Goal: Task Accomplishment & Management: Use online tool/utility

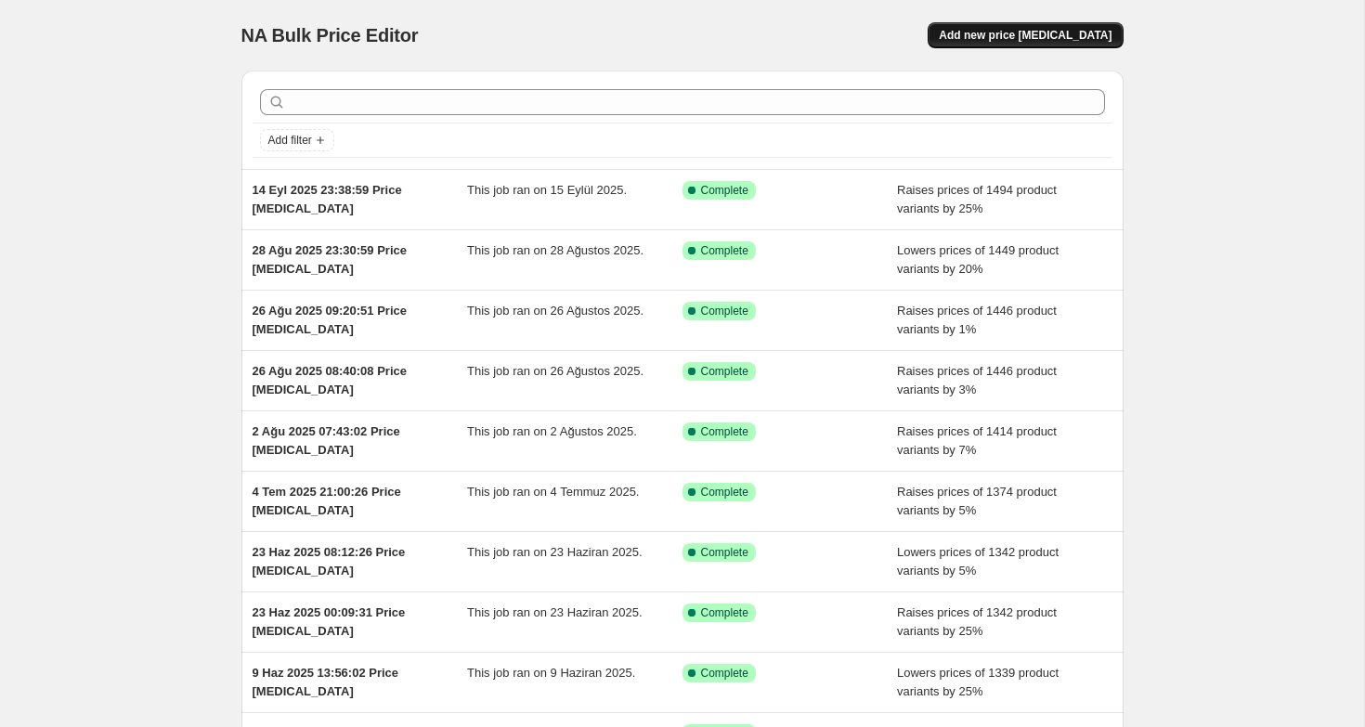
click at [1023, 33] on span "Add new price [MEDICAL_DATA]" at bounding box center [1025, 35] width 173 height 15
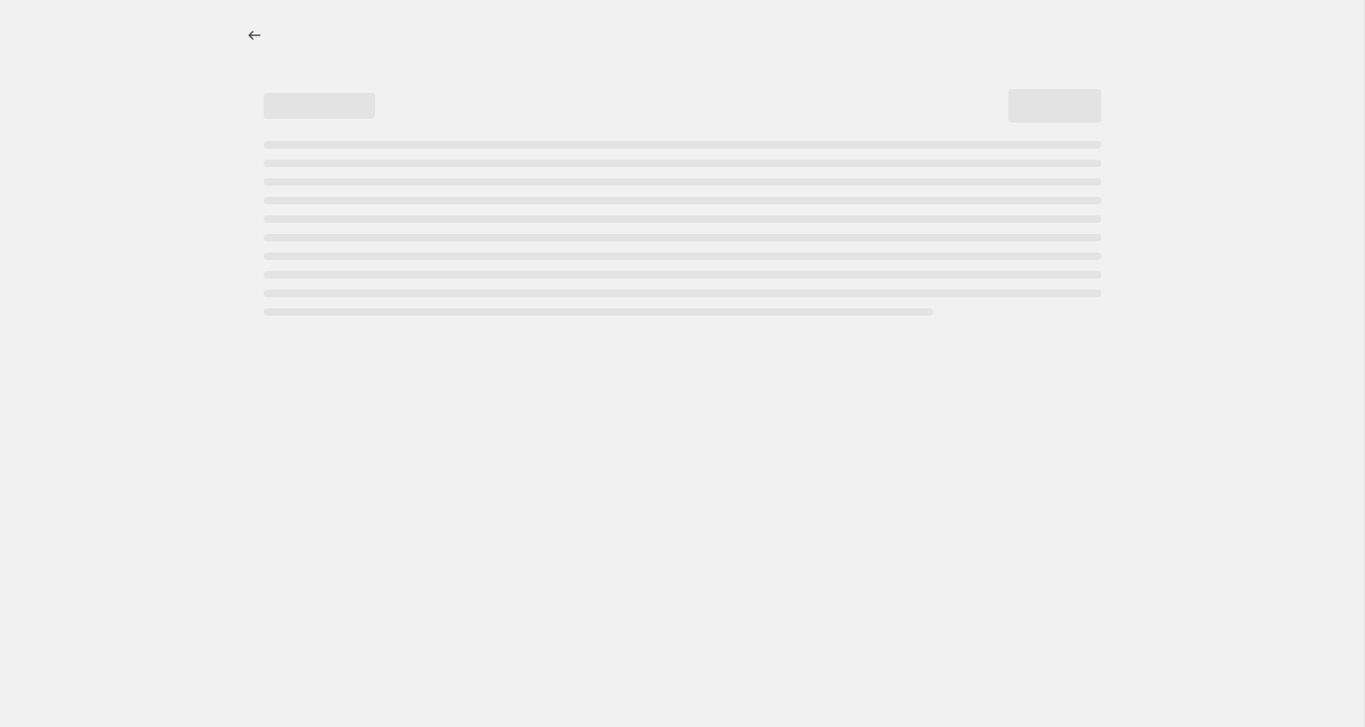
select select "percentage"
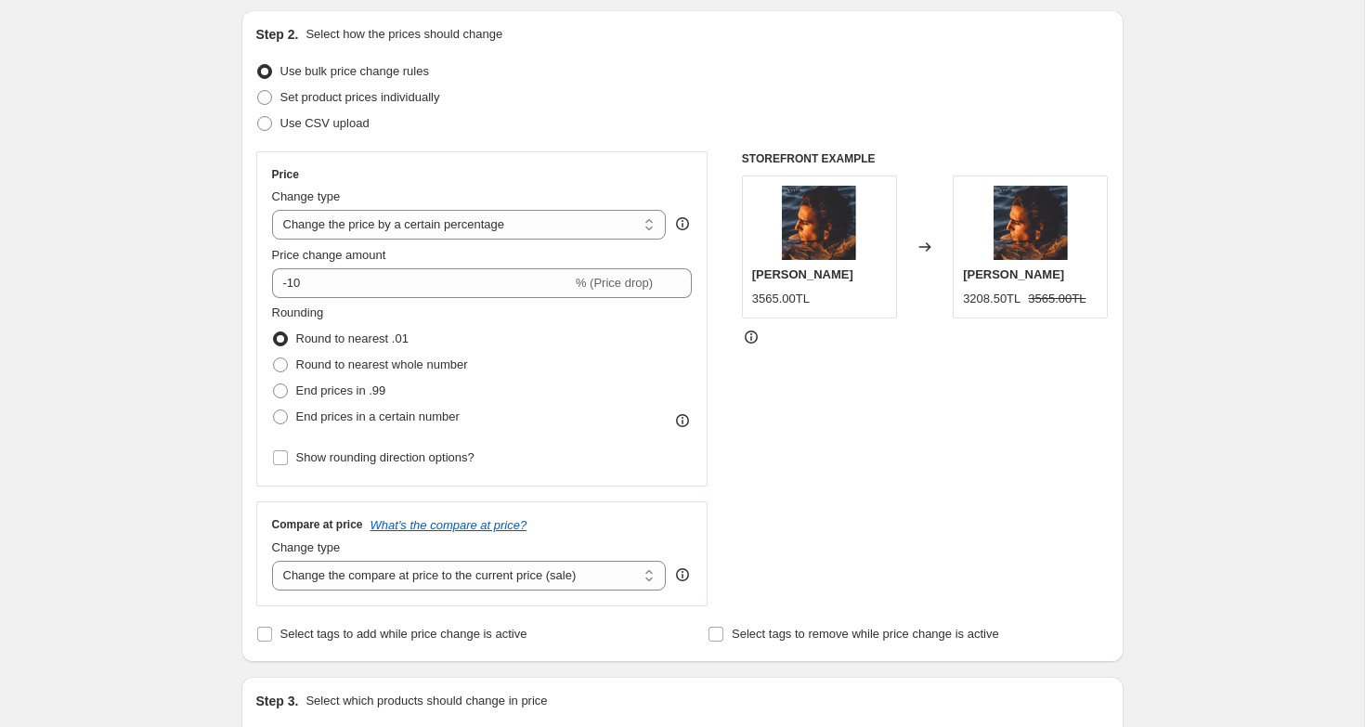
scroll to position [206, 0]
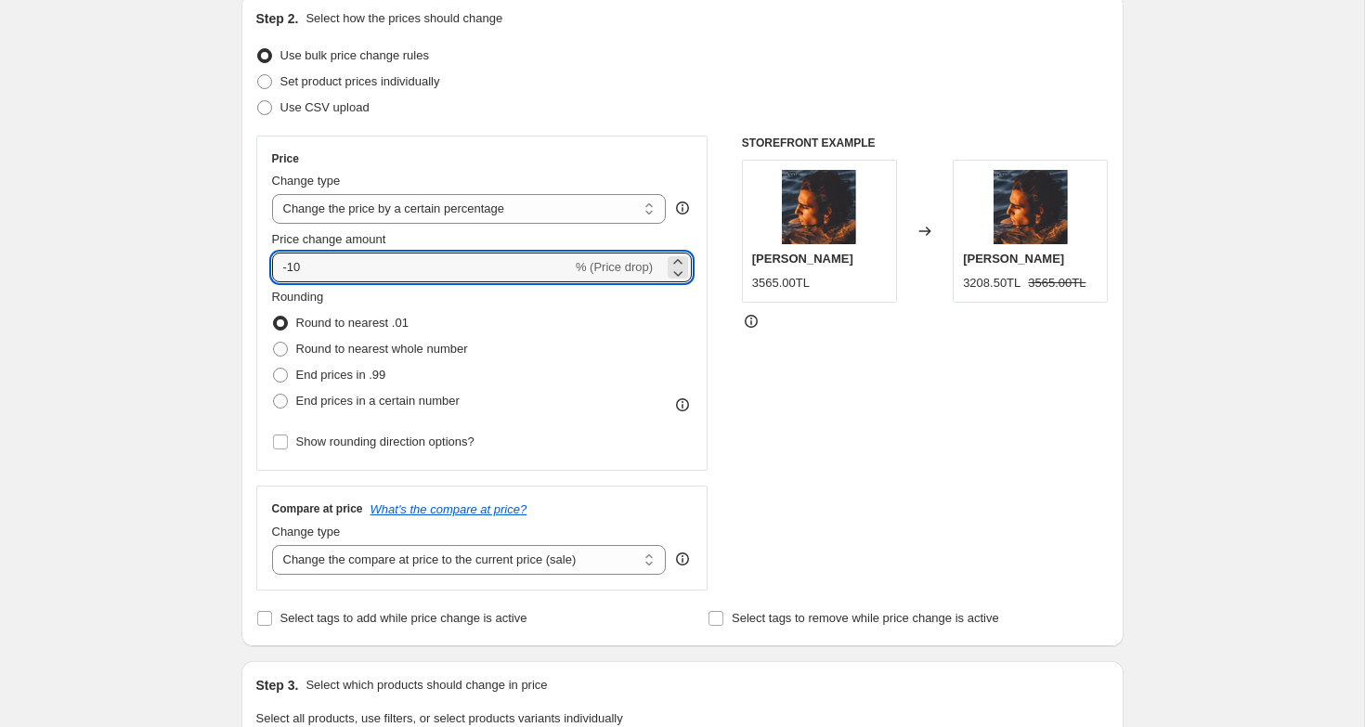
drag, startPoint x: 309, startPoint y: 266, endPoint x: 239, endPoint y: 255, distance: 71.3
click at [239, 255] on div "Step 1. Optionally give your price [MEDICAL_DATA] a title (eg "March 30% off sa…" at bounding box center [675, 693] width 897 height 1687
type input "0"
click at [198, 226] on div "Create new price [MEDICAL_DATA]. This page is ready Create new price [MEDICAL_D…" at bounding box center [682, 722] width 1364 height 1856
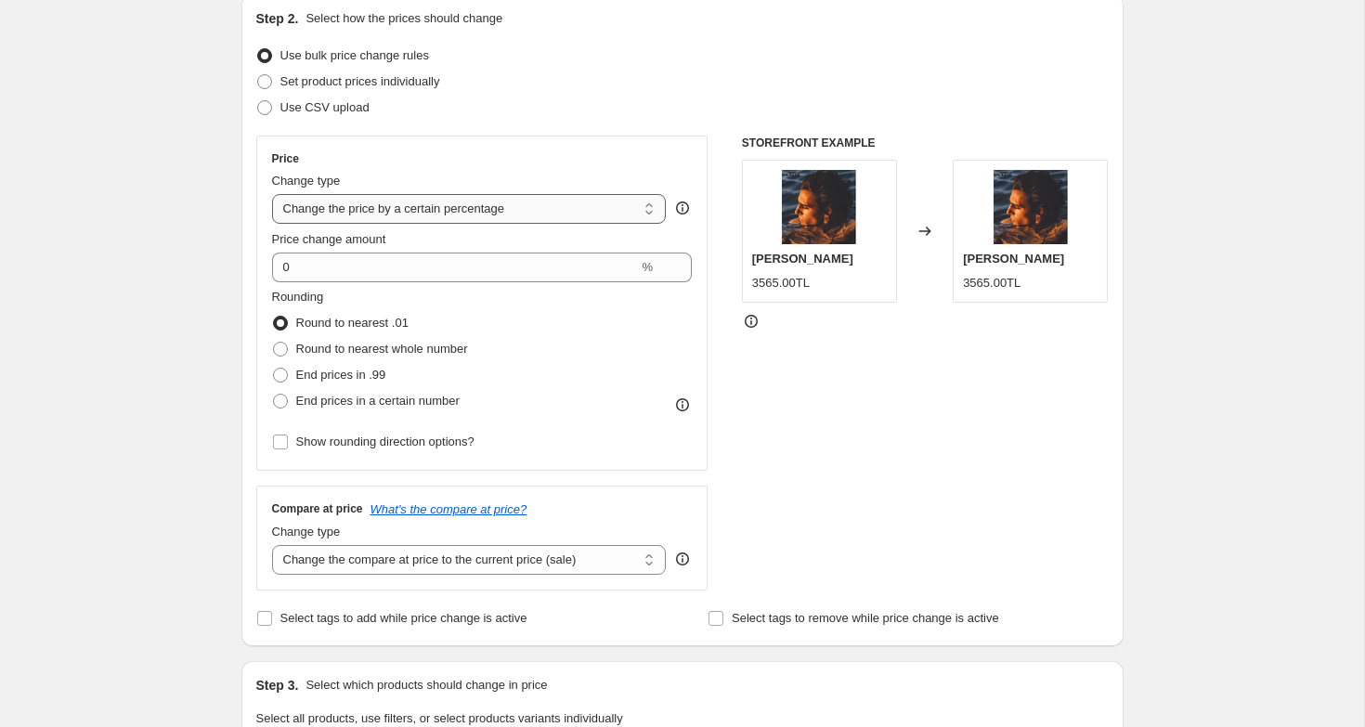
click at [343, 220] on select "Change the price to a certain amount Change the price by a certain amount Chang…" at bounding box center [469, 209] width 395 height 30
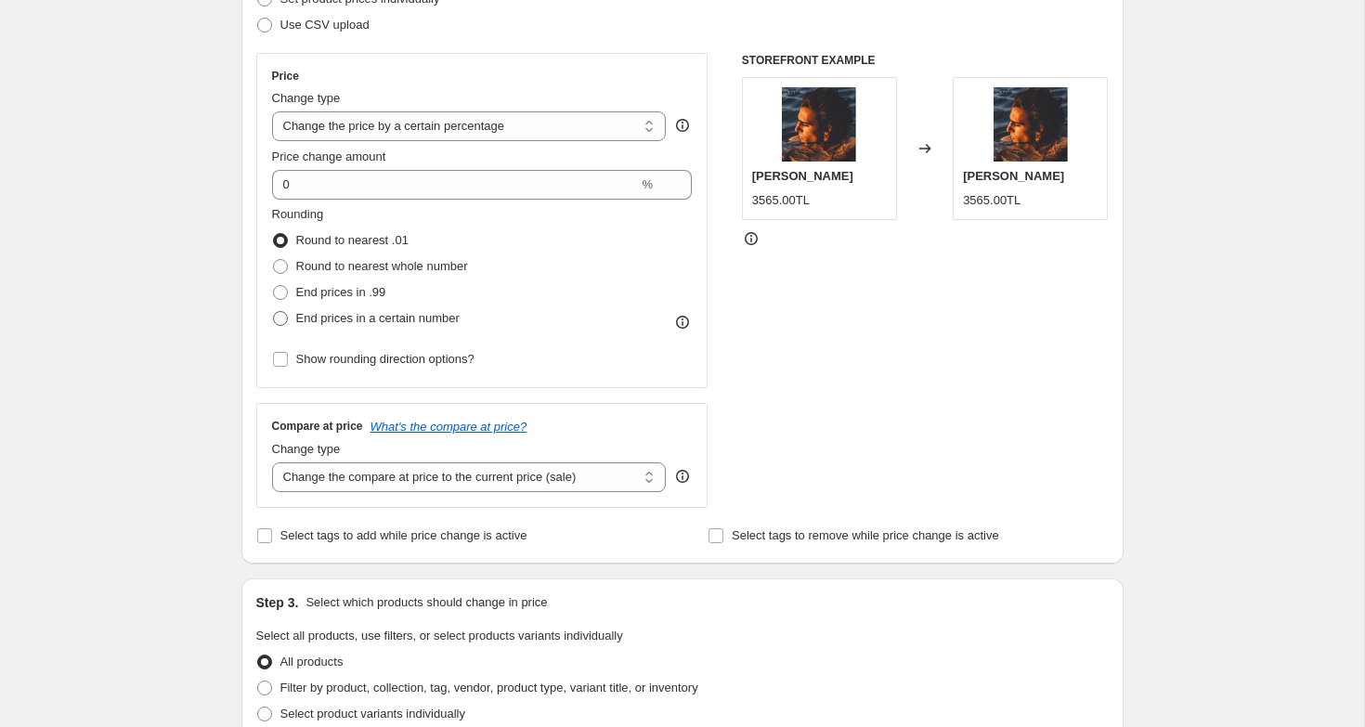
click at [287, 324] on span at bounding box center [280, 318] width 15 height 15
click at [274, 312] on input "End prices in a certain number" at bounding box center [273, 311] width 1 height 1
radio input "true"
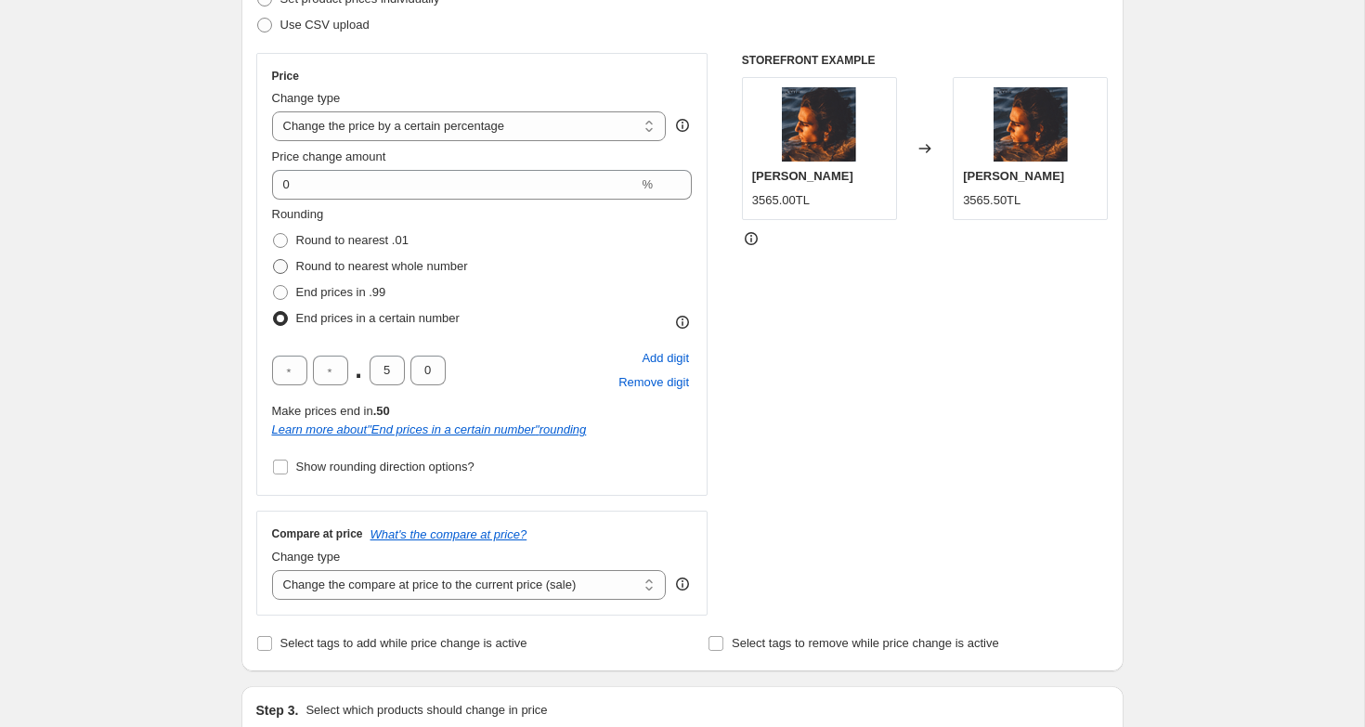
click at [285, 265] on span at bounding box center [280, 266] width 15 height 15
click at [274, 260] on input "Round to nearest whole number" at bounding box center [273, 259] width 1 height 1
radio input "true"
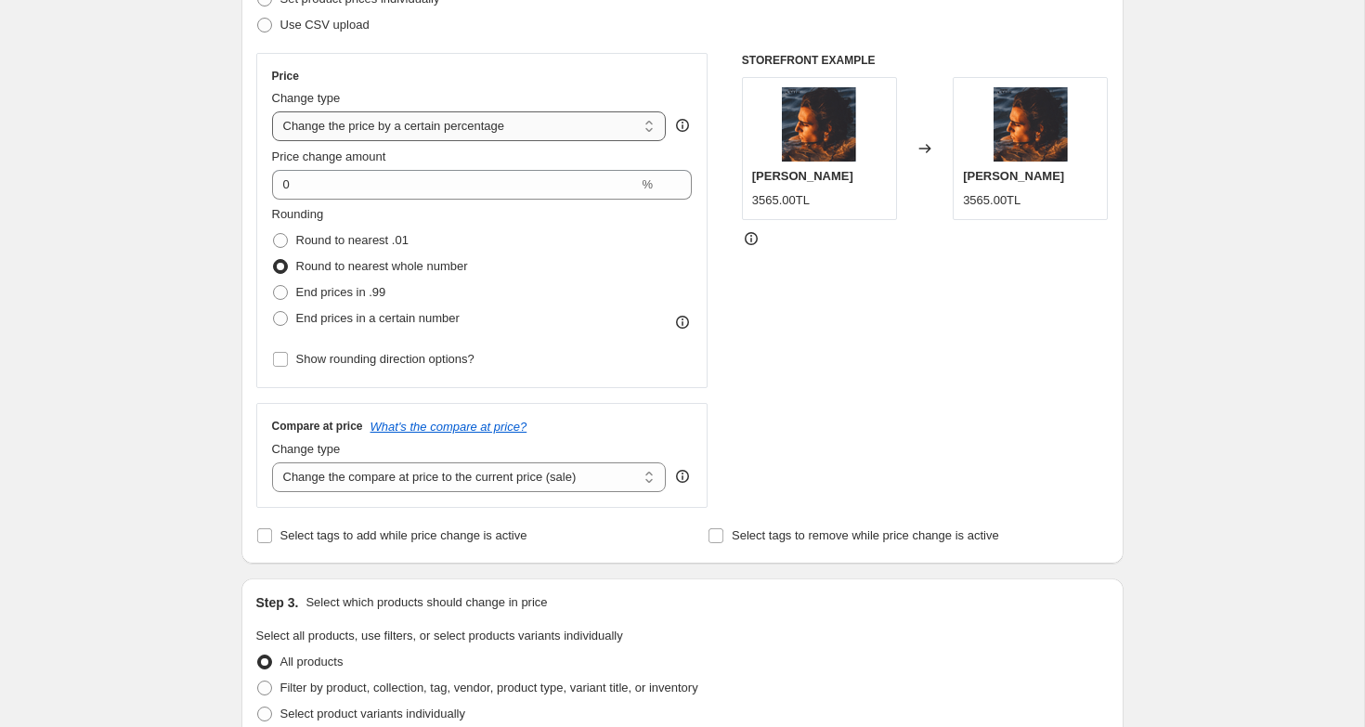
click at [559, 128] on select "Change the price to a certain amount Change the price by a certain amount Chang…" at bounding box center [469, 126] width 395 height 30
click at [272, 111] on select "Change the price to a certain amount Change the price by a certain amount Chang…" at bounding box center [469, 126] width 395 height 30
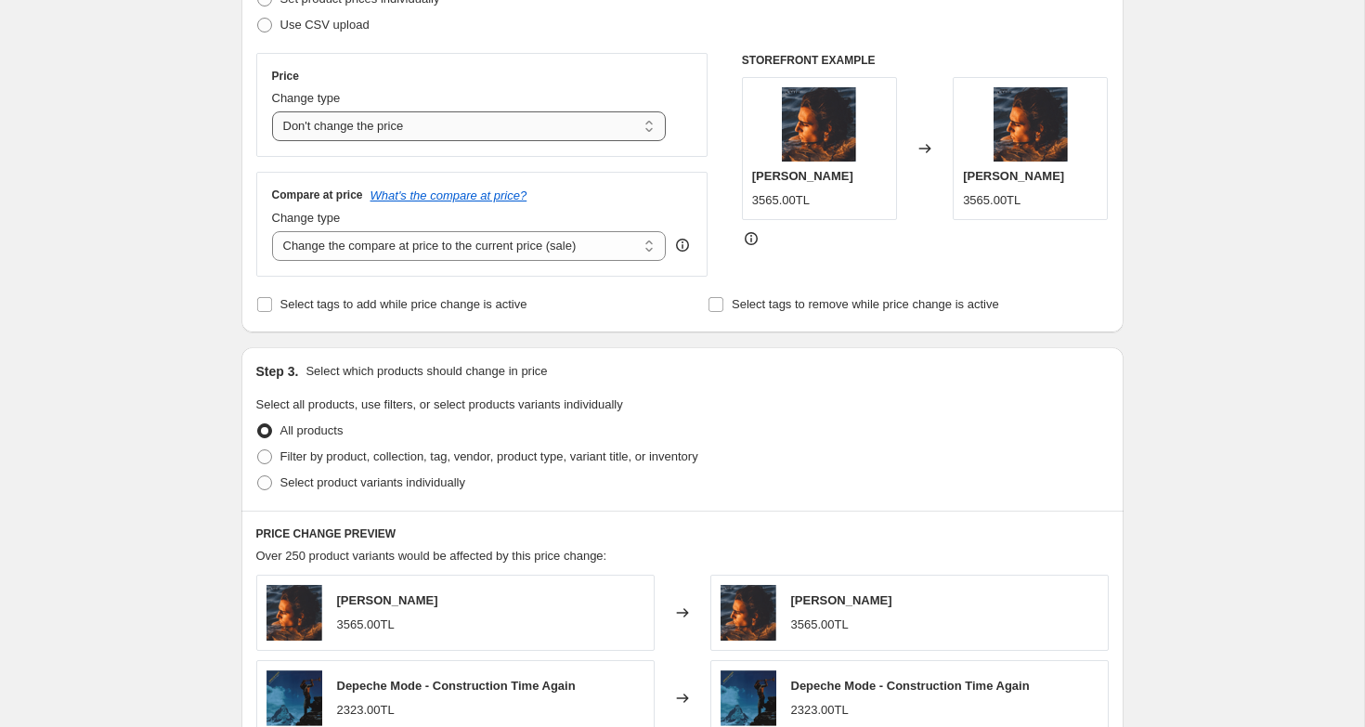
click at [388, 121] on select "Change the price to a certain amount Change the price by a certain amount Chang…" at bounding box center [469, 126] width 395 height 30
select select "percentage"
click at [272, 111] on select "Change the price to a certain amount Change the price by a certain amount Chang…" at bounding box center [469, 126] width 395 height 30
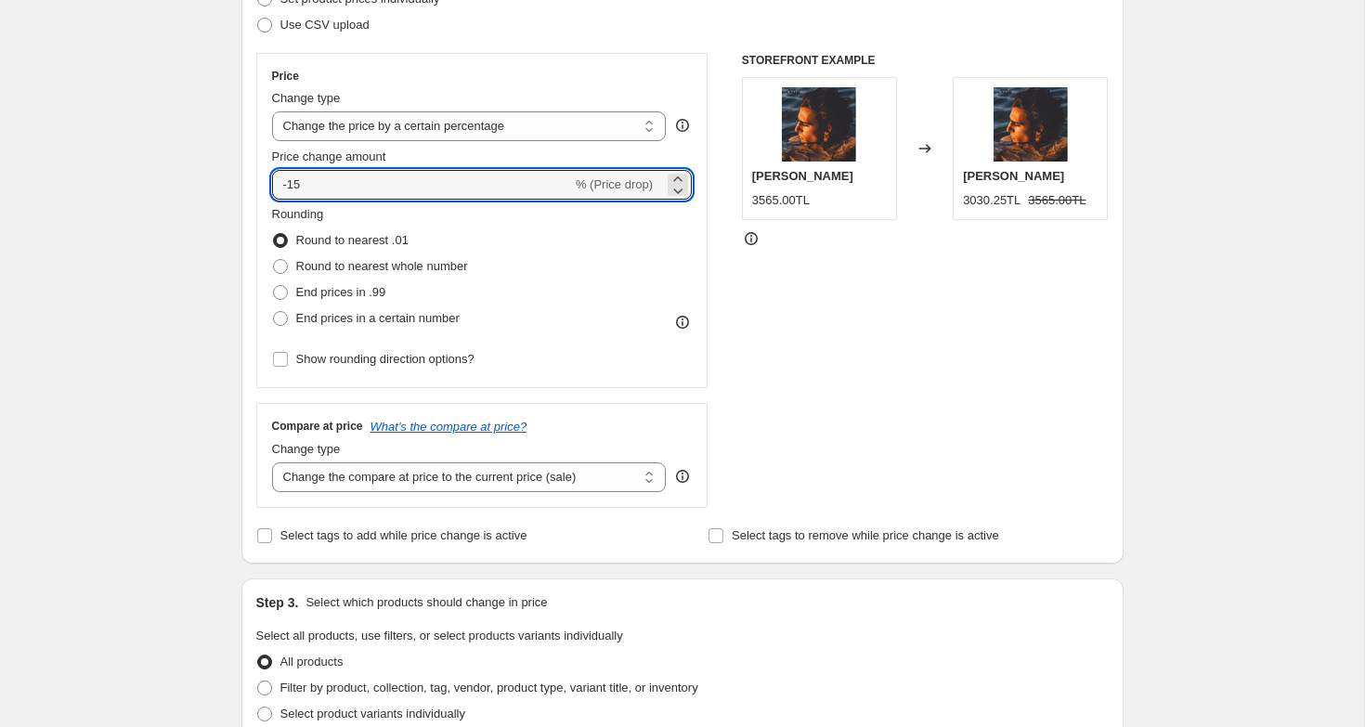
drag, startPoint x: 308, startPoint y: 181, endPoint x: 250, endPoint y: 181, distance: 58.5
click at [250, 181] on div "Step 2. Select how the prices should change Use bulk price change rules Set pro…" at bounding box center [682, 238] width 882 height 652
type input "0"
click at [215, 240] on div "Create new price [MEDICAL_DATA]. This page is ready Create new price [MEDICAL_D…" at bounding box center [682, 639] width 1364 height 1856
drag, startPoint x: 309, startPoint y: 186, endPoint x: 284, endPoint y: 183, distance: 25.2
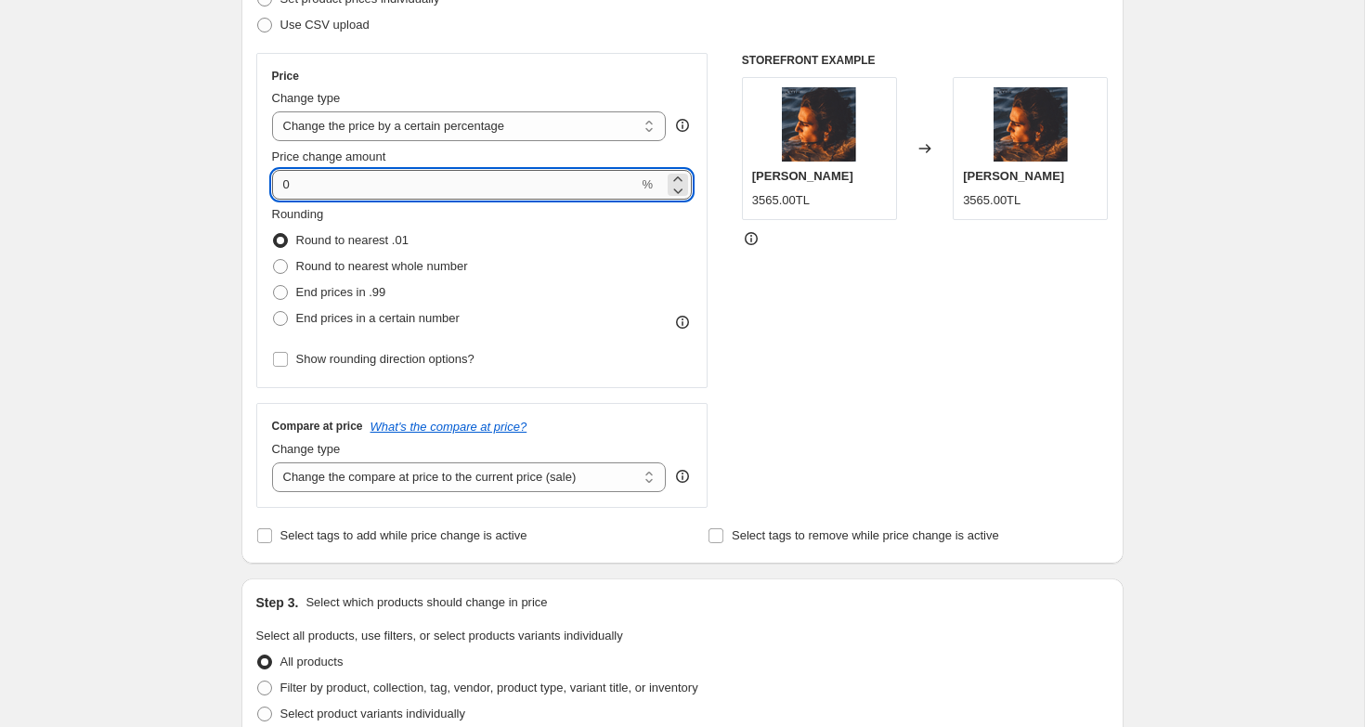
click at [285, 183] on input "0" at bounding box center [455, 185] width 367 height 30
type input "20"
click at [865, 299] on div "STOREFRONT EXAMPLE [PERSON_NAME] 3565.00TL Changed to Tamino - [PERSON_NAME] 35…" at bounding box center [925, 280] width 367 height 455
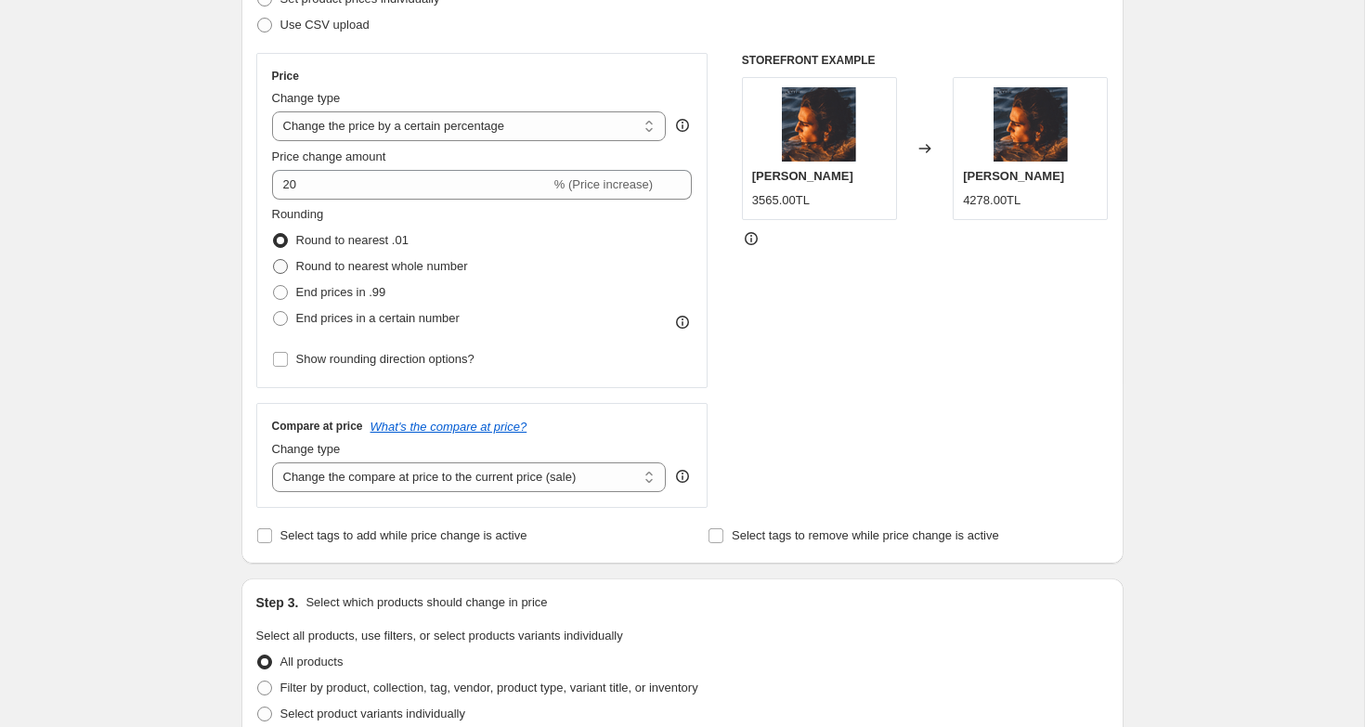
click at [283, 267] on span at bounding box center [280, 266] width 15 height 15
click at [274, 260] on input "Round to nearest whole number" at bounding box center [273, 259] width 1 height 1
radio input "true"
click at [982, 282] on div "STOREFRONT EXAMPLE [PERSON_NAME] 3565.00TL Changed to Tamino - Amir 4278.00TL" at bounding box center [925, 280] width 367 height 455
click at [282, 323] on span at bounding box center [280, 318] width 15 height 15
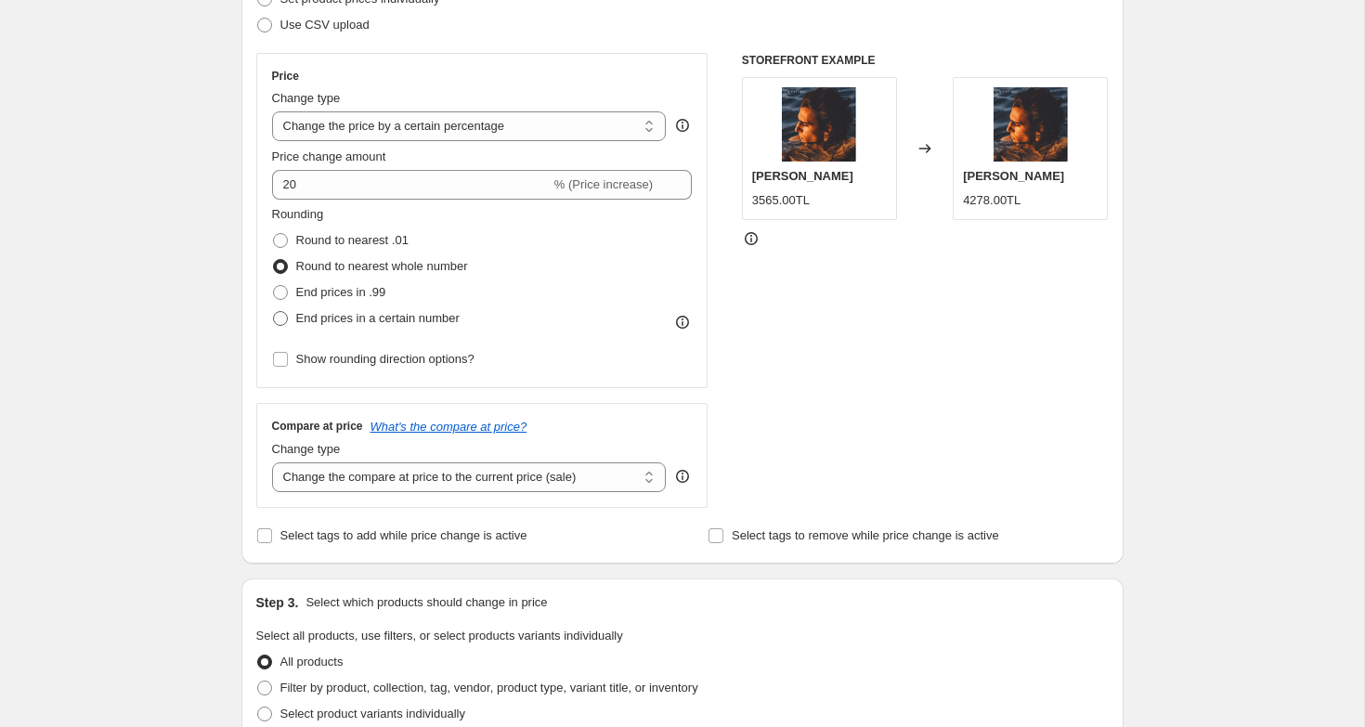
click at [274, 312] on input "End prices in a certain number" at bounding box center [273, 311] width 1 height 1
radio input "true"
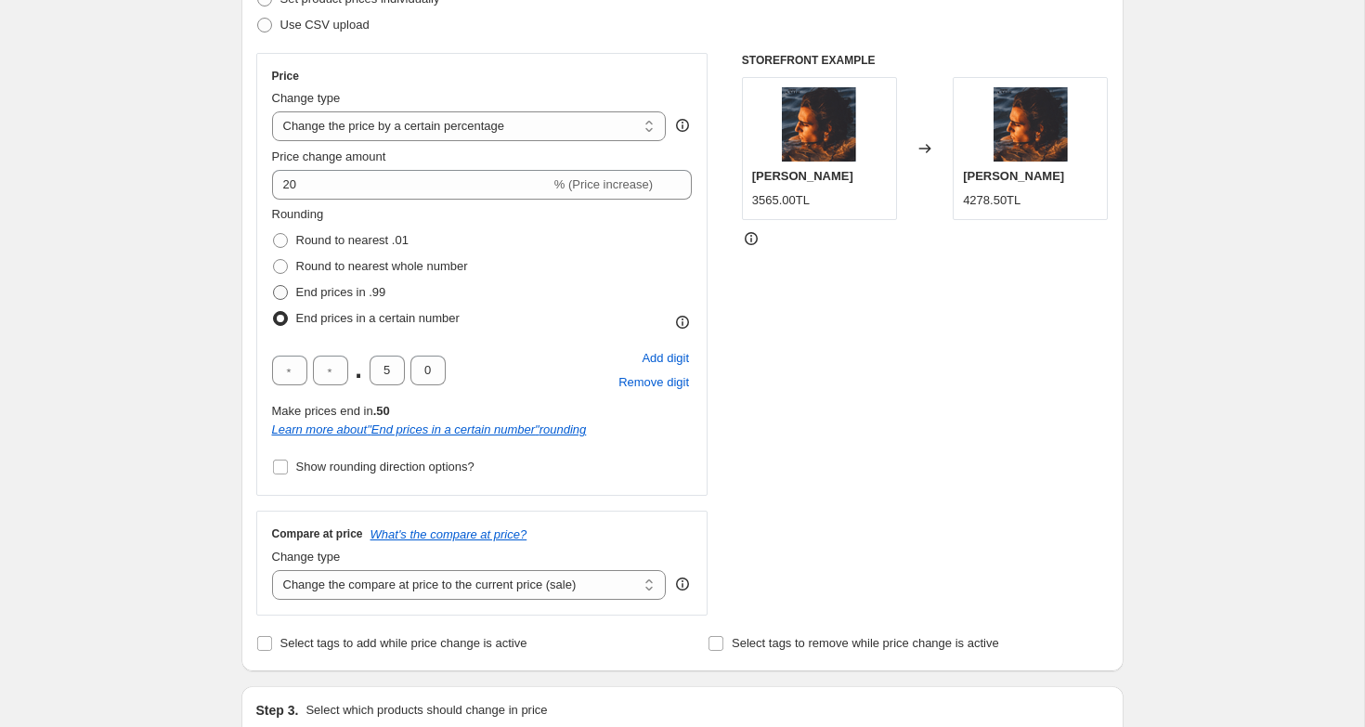
click at [283, 295] on span at bounding box center [280, 292] width 15 height 15
click at [274, 286] on input "End prices in .99" at bounding box center [273, 285] width 1 height 1
radio input "true"
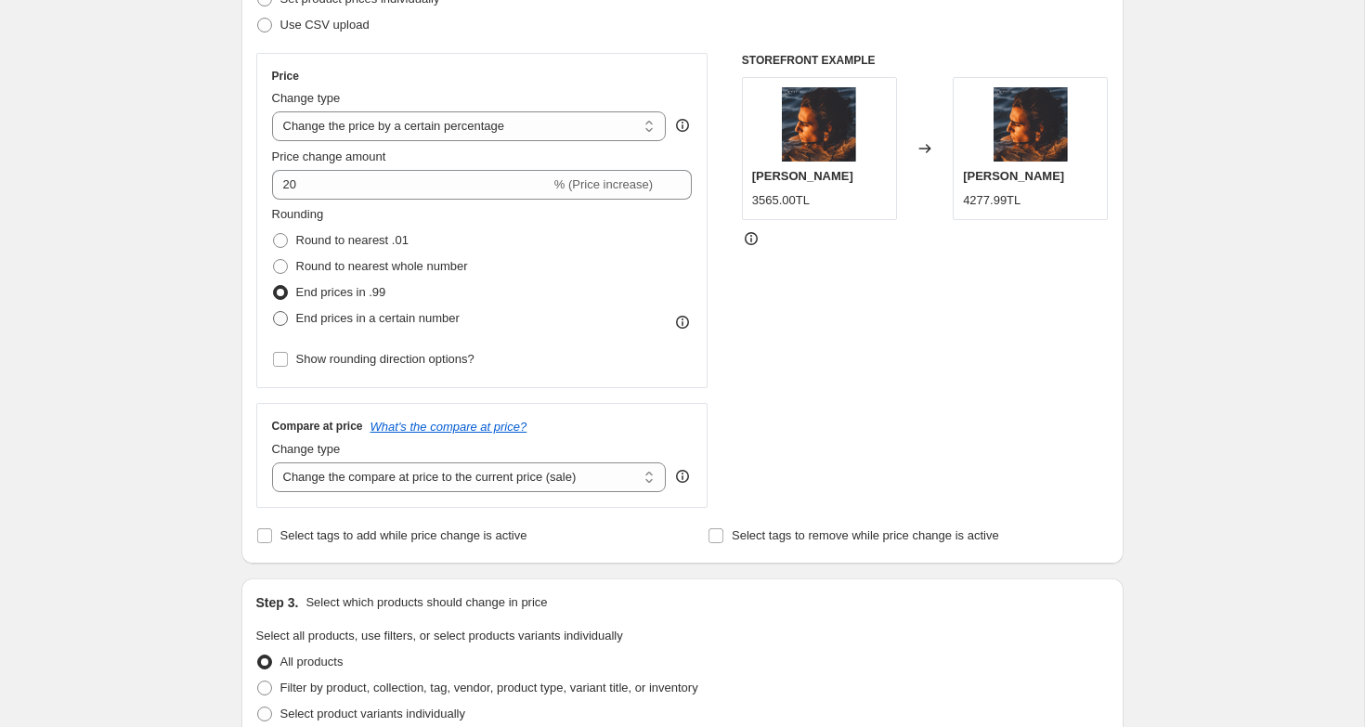
click at [278, 317] on span at bounding box center [280, 318] width 15 height 15
click at [274, 312] on input "End prices in a certain number" at bounding box center [273, 311] width 1 height 1
radio input "true"
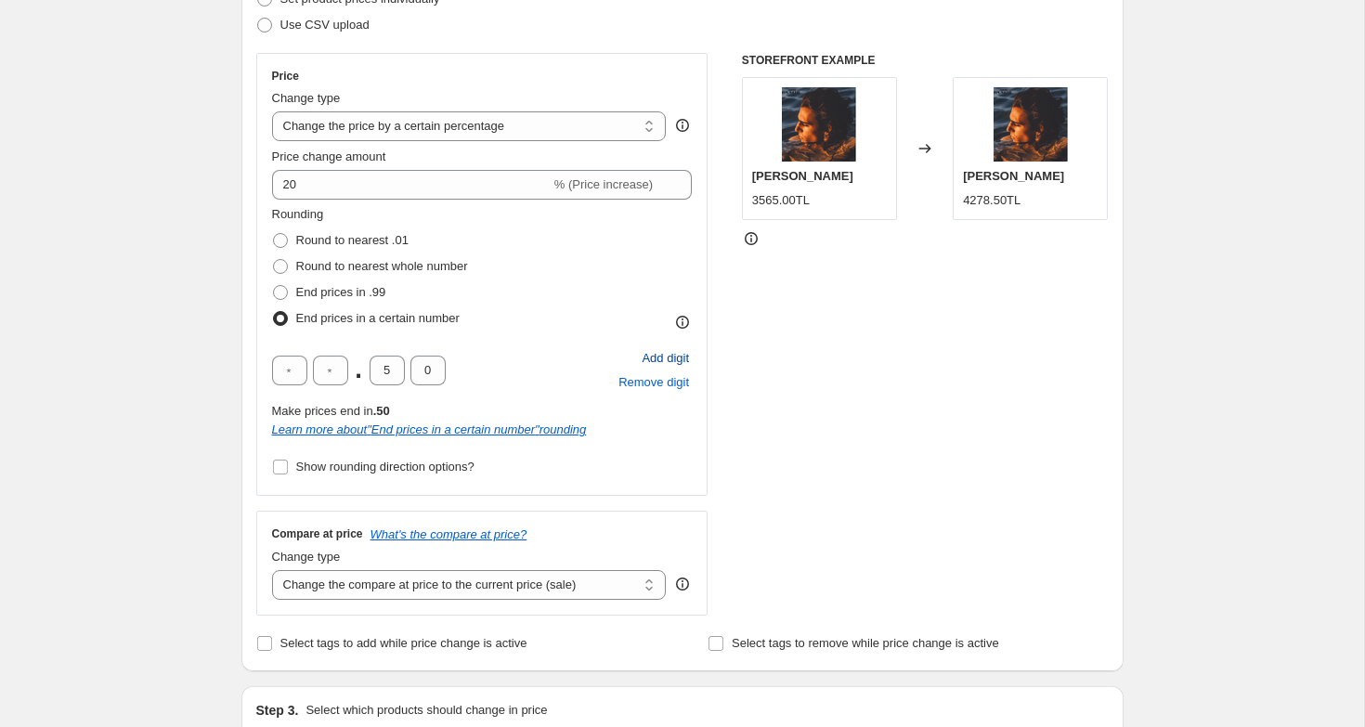
click at [669, 360] on span "Add digit" at bounding box center [665, 358] width 47 height 19
click at [294, 369] on input "text" at bounding box center [289, 371] width 35 height 30
type input "0"
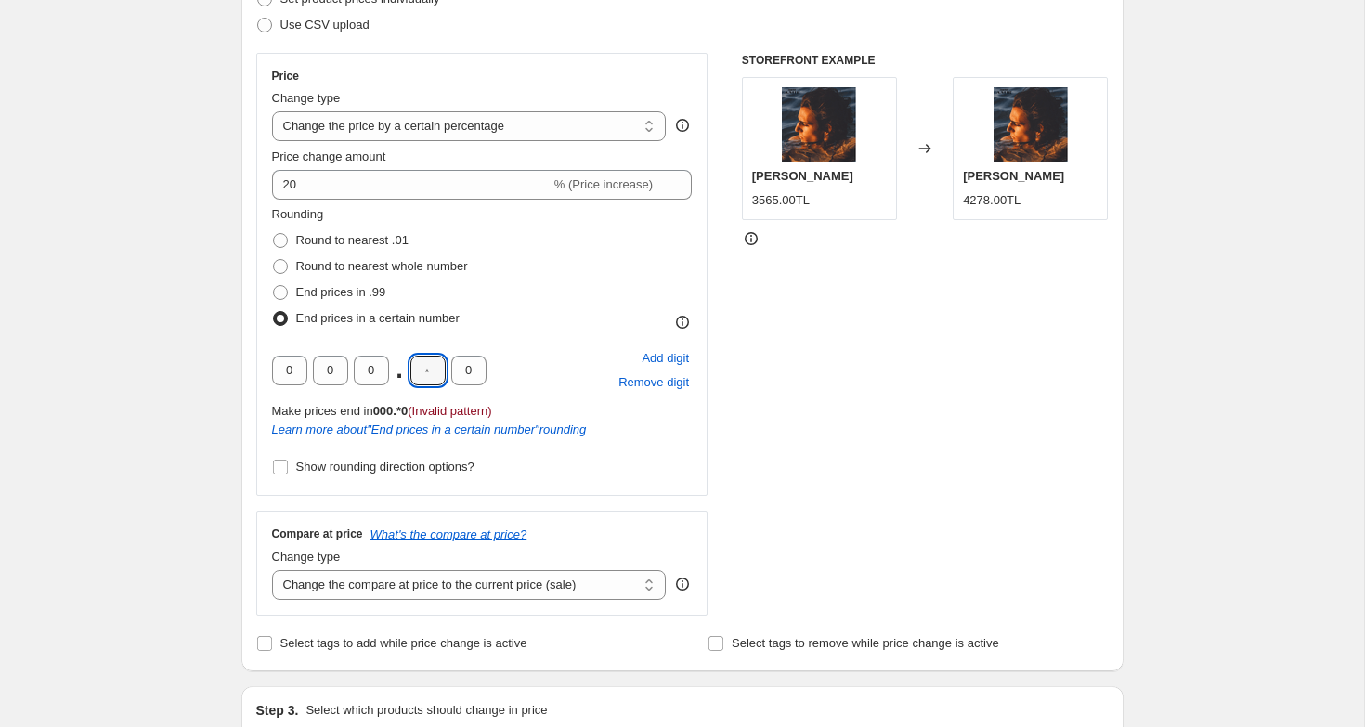
type input "0"
click at [794, 340] on div "STOREFRONT EXAMPLE Tamino - [PERSON_NAME] 3565.00TL Changed to Tamino - Amir 40…" at bounding box center [925, 334] width 367 height 563
click at [654, 388] on span "Remove digit" at bounding box center [653, 382] width 71 height 19
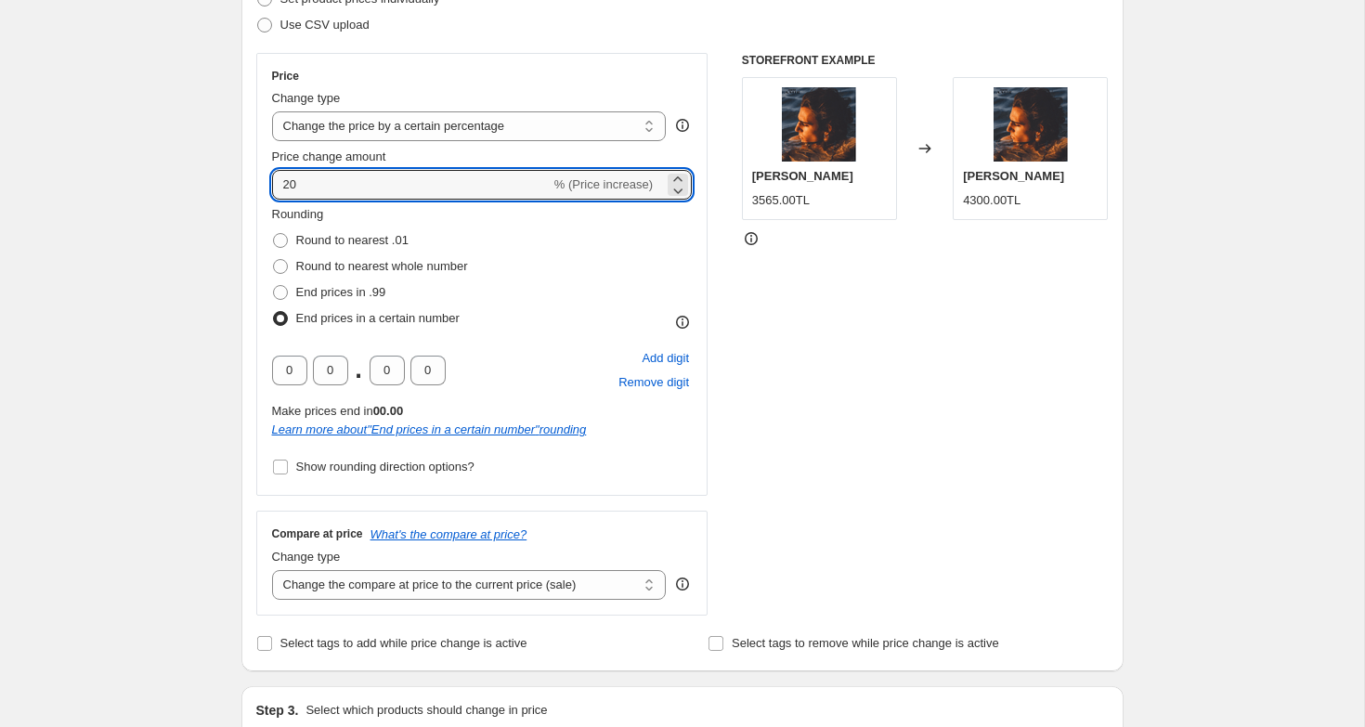
drag, startPoint x: 303, startPoint y: 184, endPoint x: 252, endPoint y: 184, distance: 51.1
click at [252, 184] on div "Step 2. Select how the prices should change Use bulk price change rules Set pro…" at bounding box center [682, 292] width 882 height 760
type input "0"
click at [917, 329] on div "STOREFRONT EXAMPLE [PERSON_NAME] 3565.00TL Changed to Tamino - Amir 4300.00TL" at bounding box center [925, 334] width 367 height 563
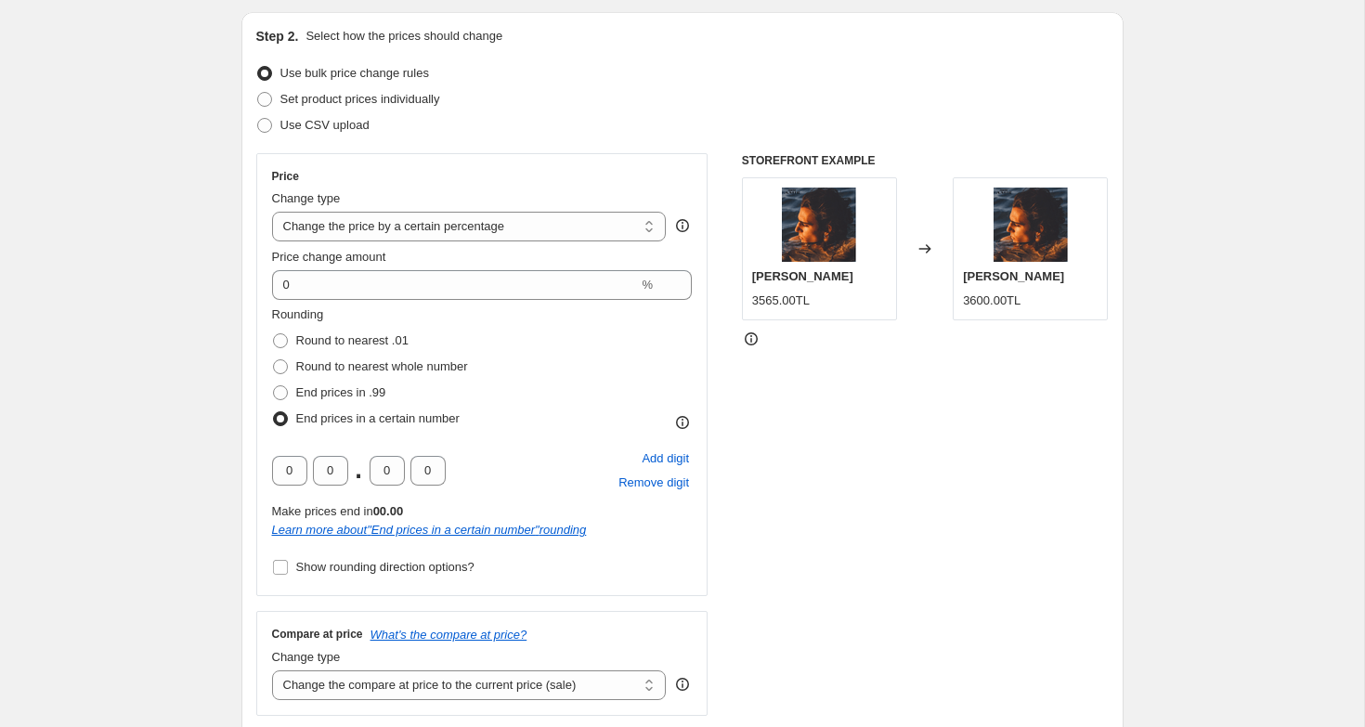
scroll to position [170, 0]
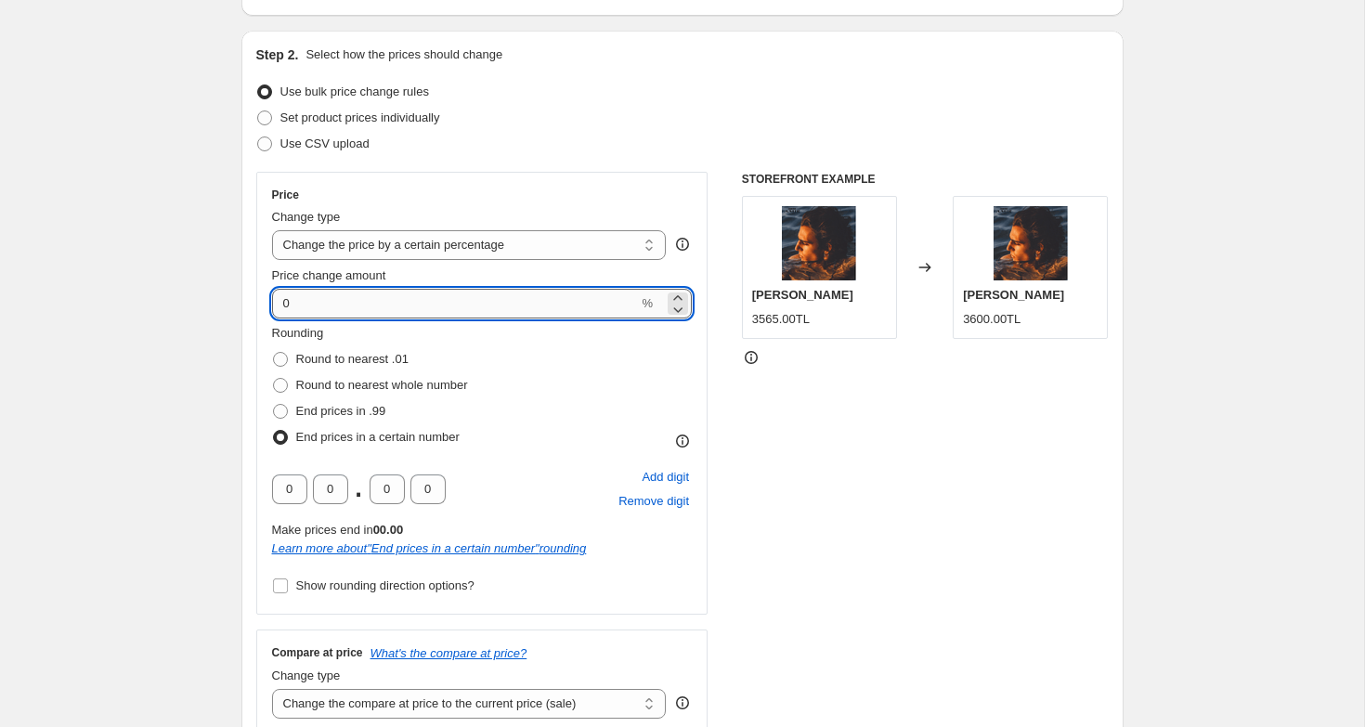
click at [312, 308] on input "0" at bounding box center [455, 304] width 367 height 30
click at [813, 424] on div "STOREFRONT EXAMPLE [PERSON_NAME] - [PERSON_NAME] 3565.00TL Changed to Tamino - …" at bounding box center [925, 453] width 367 height 563
drag, startPoint x: 302, startPoint y: 301, endPoint x: 253, endPoint y: 301, distance: 48.3
click at [253, 301] on div "Step 2. Select how the prices should change Use bulk price change rules Set pro…" at bounding box center [682, 411] width 882 height 760
type input "0"
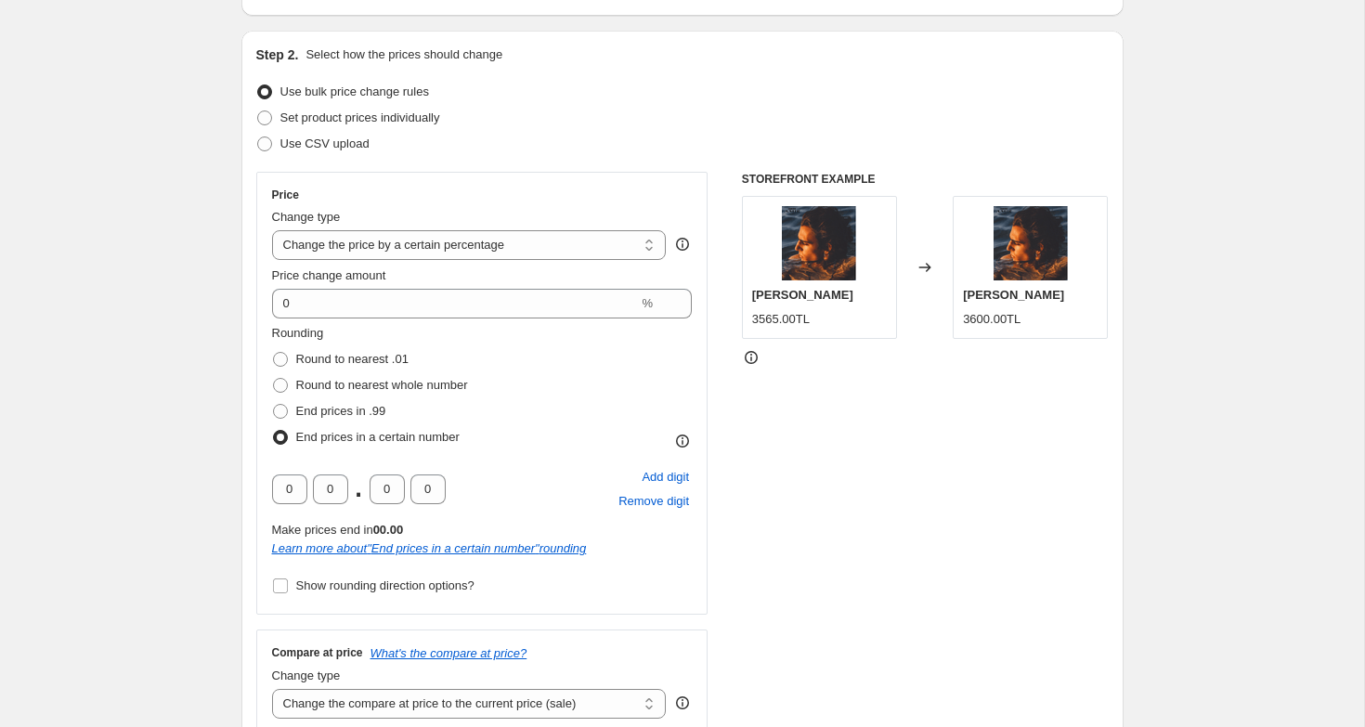
click at [912, 467] on div "STOREFRONT EXAMPLE [PERSON_NAME] - [PERSON_NAME] 3565.00TL Changed to Tamino - …" at bounding box center [925, 453] width 367 height 563
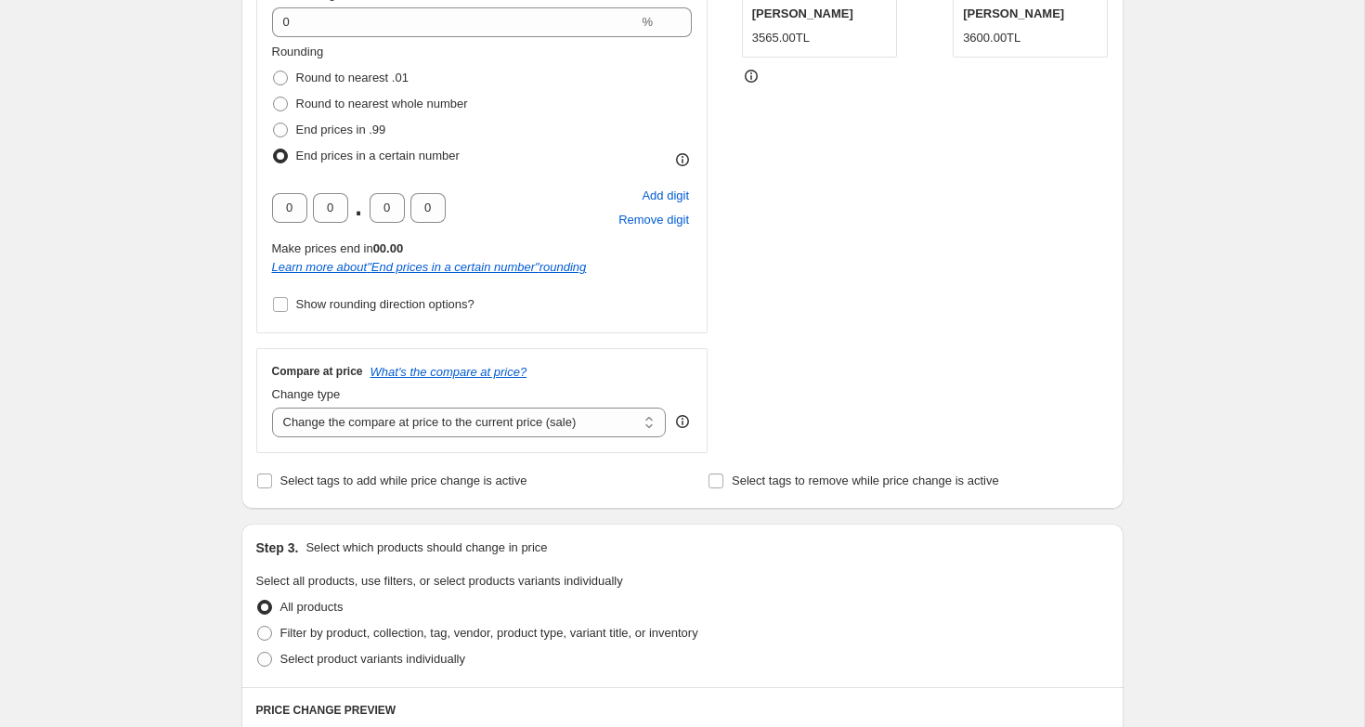
scroll to position [595, 0]
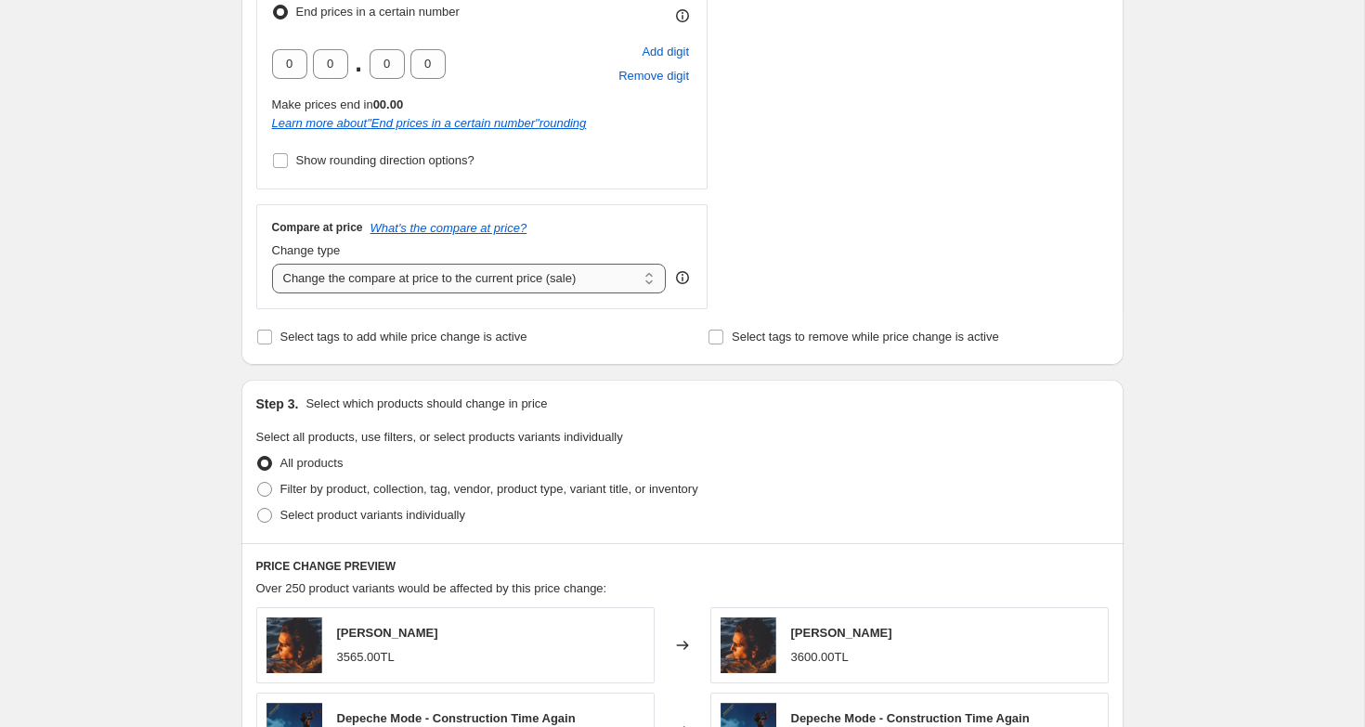
click at [333, 282] on select "Change the compare at price to the current price (sale) Change the compare at p…" at bounding box center [469, 279] width 395 height 30
select select "remove"
click at [272, 264] on select "Change the compare at price to the current price (sale) Change the compare at p…" at bounding box center [469, 279] width 395 height 30
click at [196, 340] on div "Create new price [MEDICAL_DATA]. This page is ready Create new price [MEDICAL_D…" at bounding box center [682, 387] width 1364 height 1964
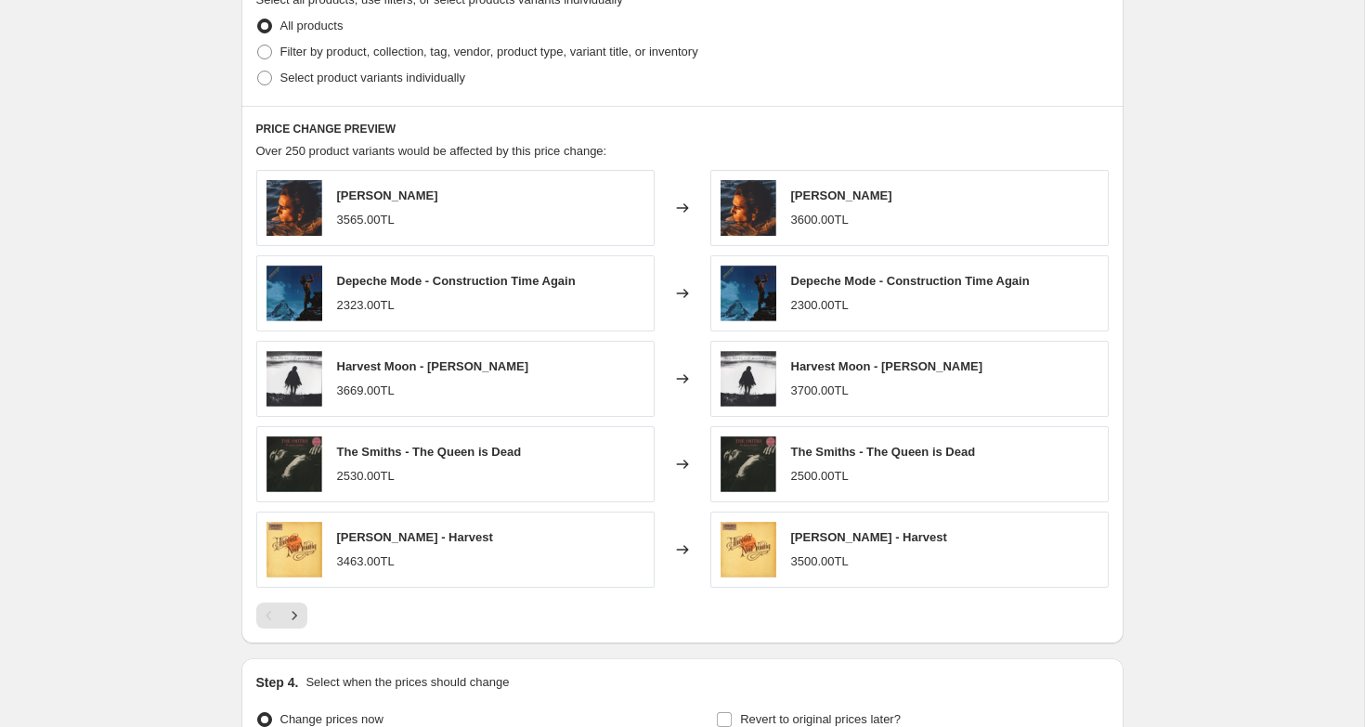
scroll to position [1237, 0]
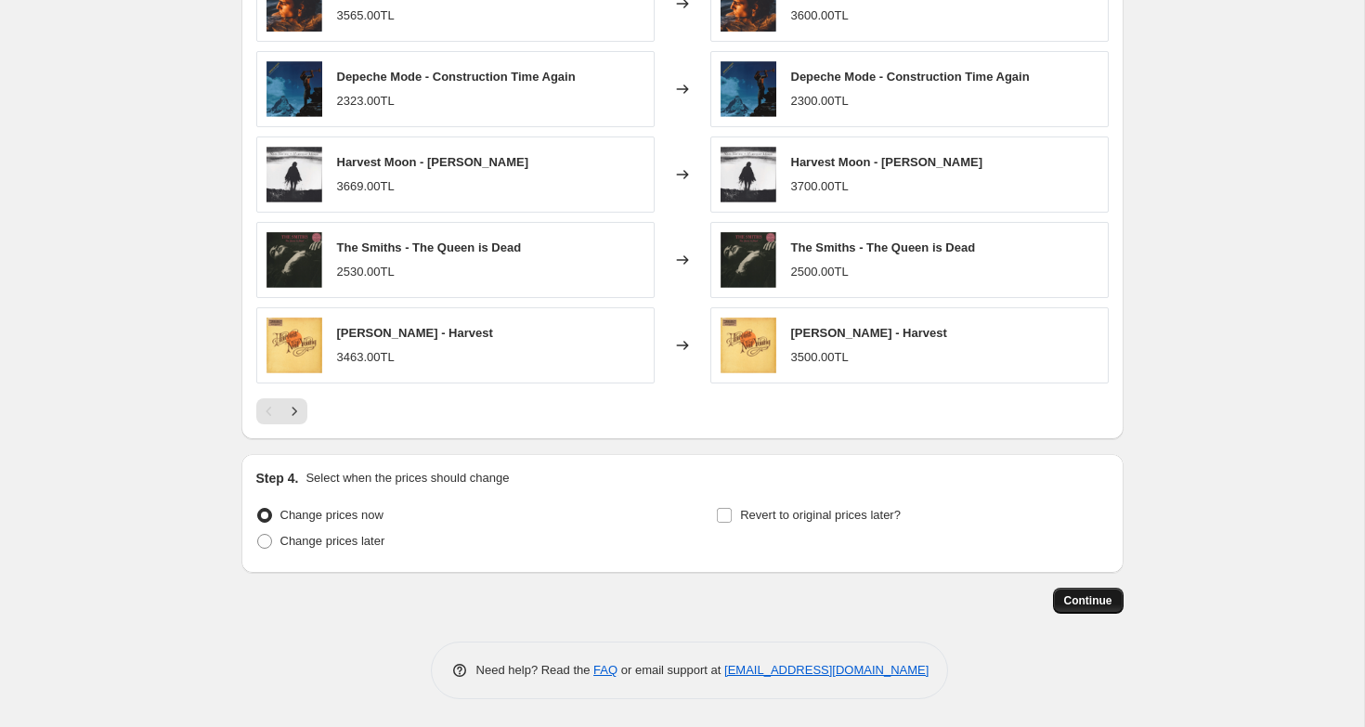
click at [1088, 601] on span "Continue" at bounding box center [1088, 600] width 48 height 15
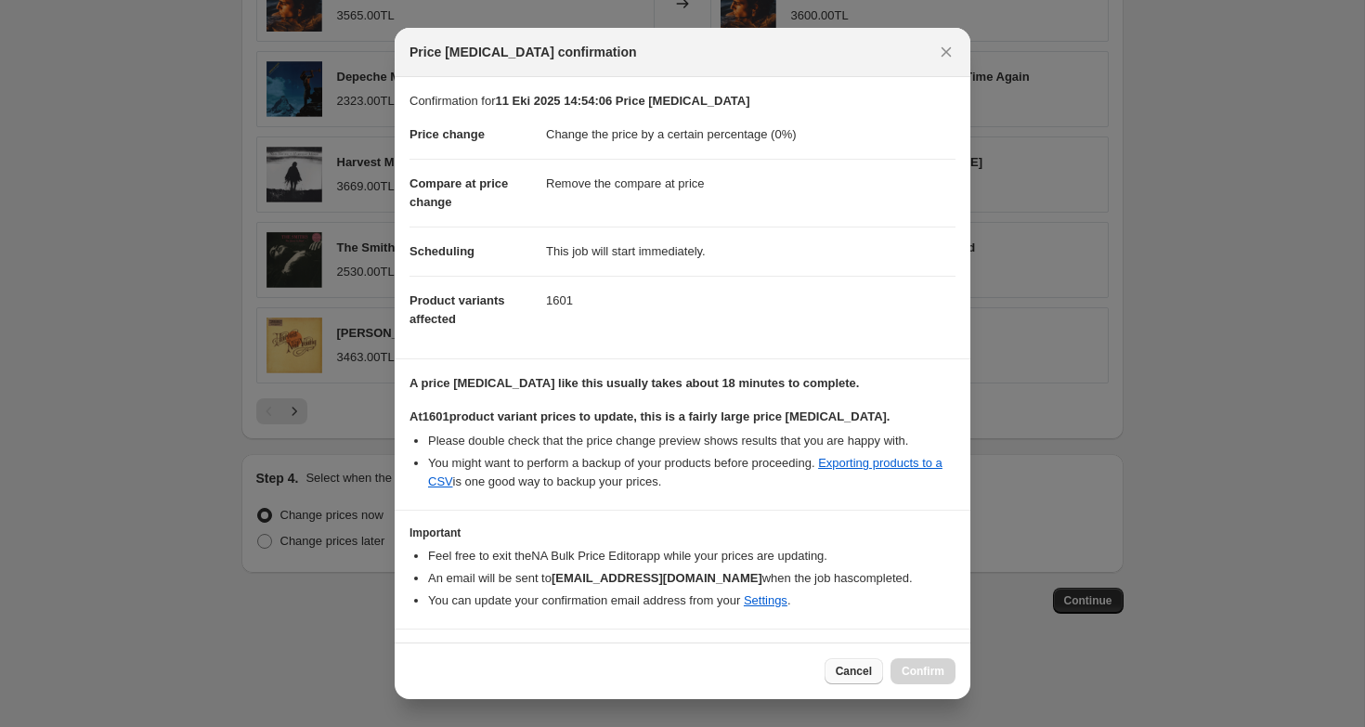
click at [857, 680] on button "Cancel" at bounding box center [854, 671] width 58 height 26
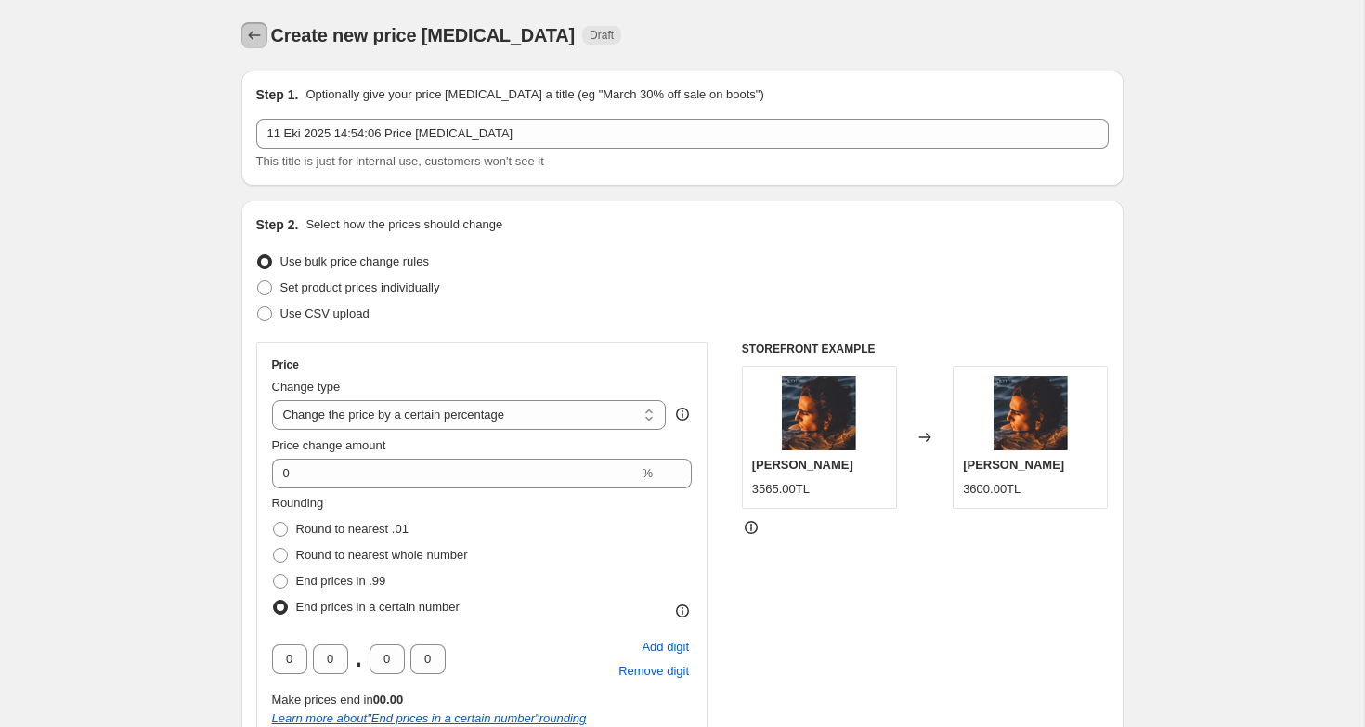
click at [251, 32] on icon "Price change jobs" at bounding box center [254, 35] width 19 height 19
